Goal: Ask a question

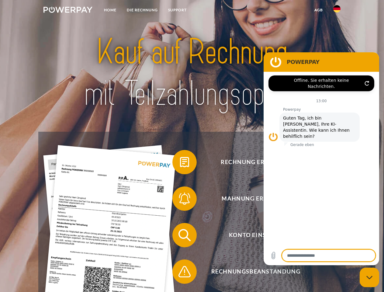
click at [68, 11] on img at bounding box center [67, 10] width 49 height 6
click at [337, 11] on img at bounding box center [336, 8] width 7 height 7
click at [318, 10] on link "agb" at bounding box center [318, 10] width 19 height 11
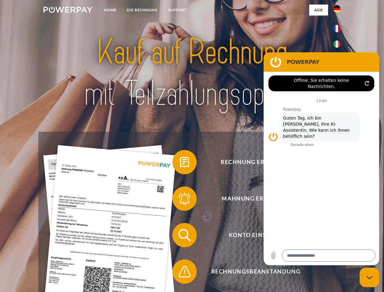
click at [180, 163] on span at bounding box center [175, 162] width 30 height 30
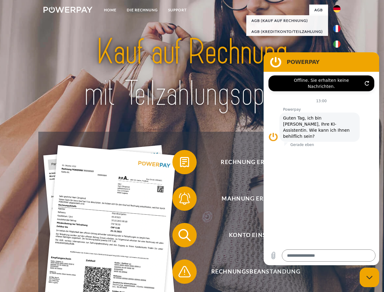
click at [180, 200] on span at bounding box center [175, 198] width 30 height 30
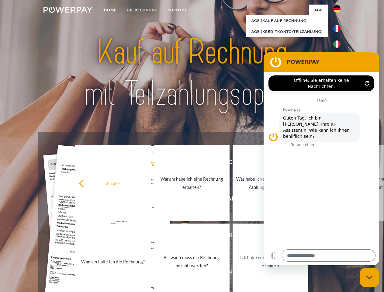
click at [180, 236] on link "Bis wann muss die Rechnung bezahlt werden?" at bounding box center [192, 261] width 76 height 76
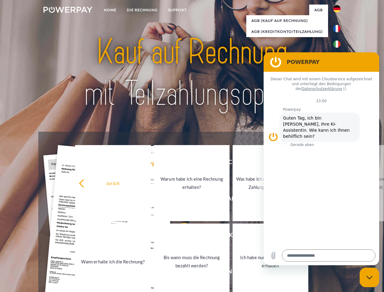
click at [180, 272] on span at bounding box center [175, 271] width 30 height 30
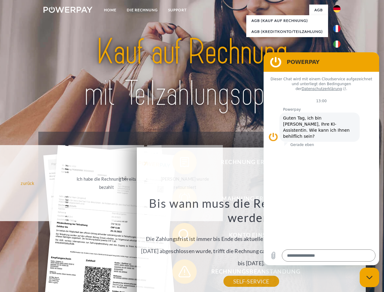
click at [369, 277] on icon "Messaging-Fenster schließen" at bounding box center [369, 277] width 6 height 4
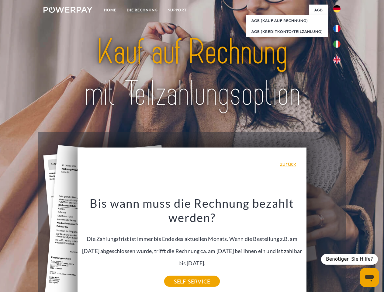
type textarea "*"
